Goal: Information Seeking & Learning: Learn about a topic

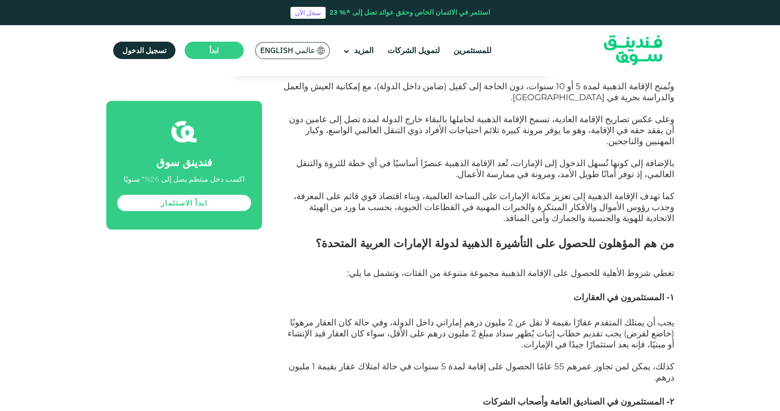
scroll to position [779, 0]
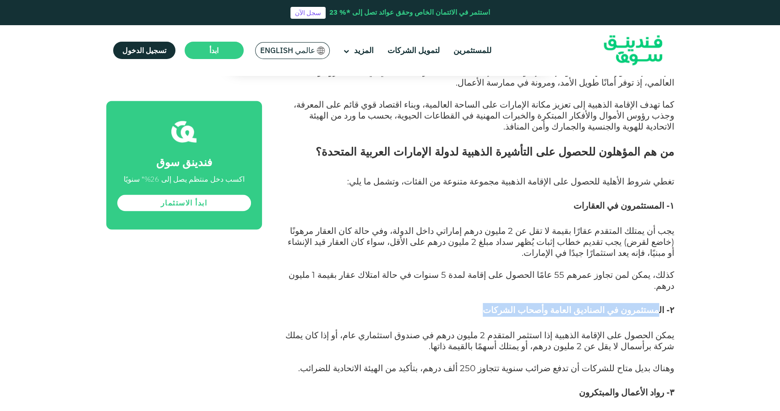
drag, startPoint x: 658, startPoint y: 217, endPoint x: 509, endPoint y: 298, distance: 169.8
click at [472, 303] on h3 "۲- المستثمرون في الصناديق العامة وأصحاب الشركات" at bounding box center [479, 316] width 392 height 27
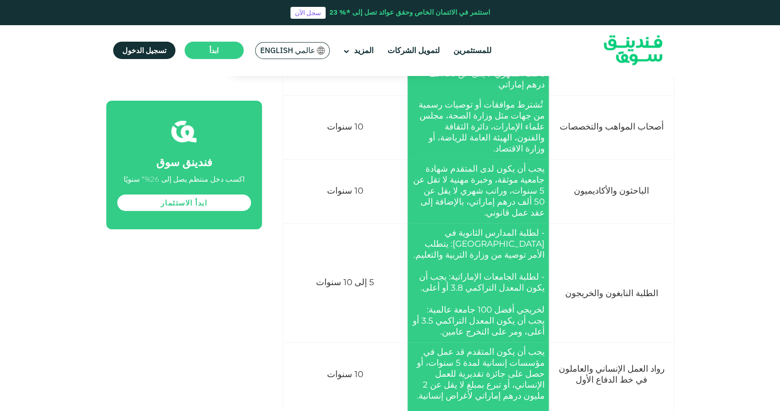
scroll to position [2153, 0]
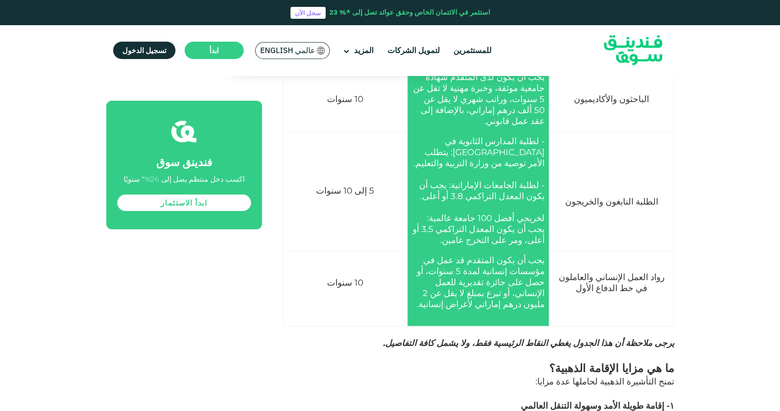
drag, startPoint x: 666, startPoint y: 231, endPoint x: 455, endPoint y: 252, distance: 212.2
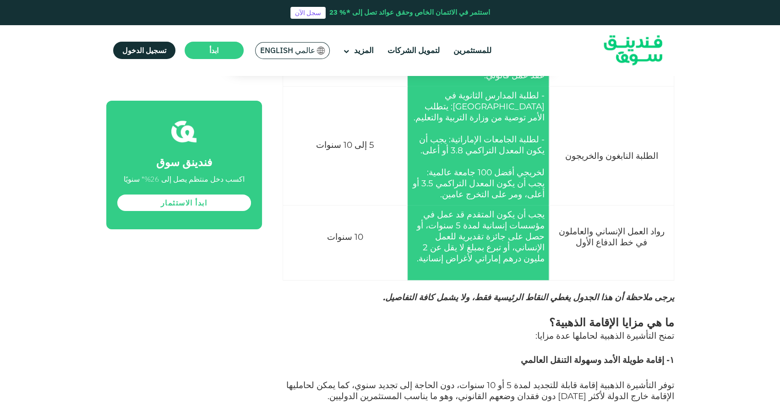
drag, startPoint x: 584, startPoint y: 306, endPoint x: 464, endPoint y: 304, distance: 120.0
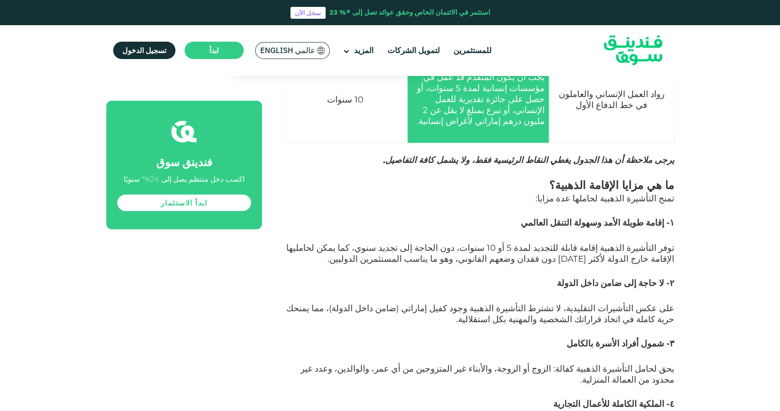
scroll to position [2382, 0]
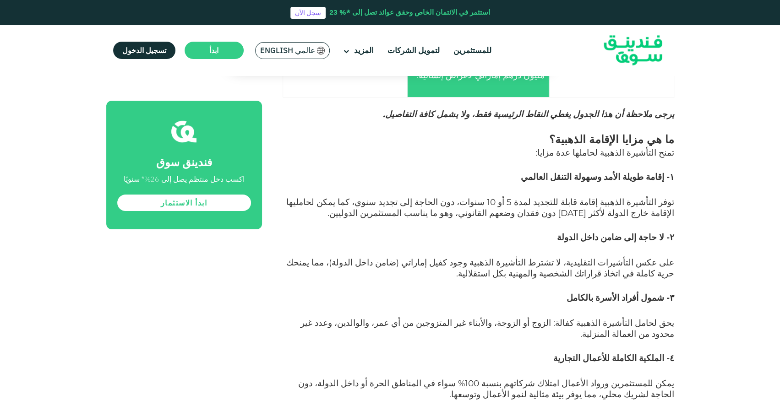
drag, startPoint x: 679, startPoint y: 230, endPoint x: 392, endPoint y: 235, distance: 287.3
drag, startPoint x: 396, startPoint y: 246, endPoint x: 404, endPoint y: 261, distance: 17.0
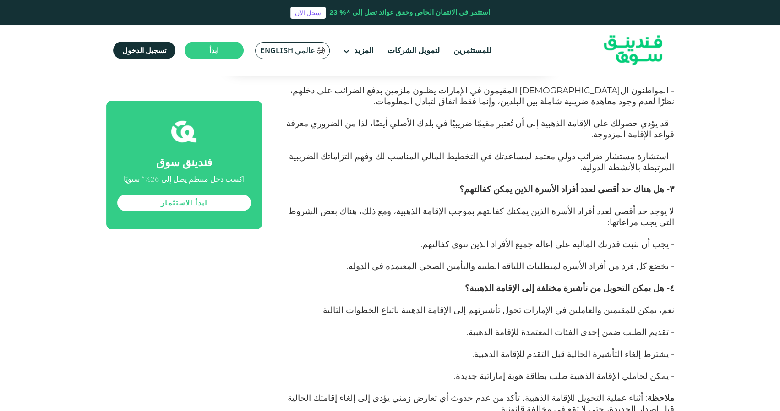
scroll to position [6918, 0]
